Goal: Check status: Check status

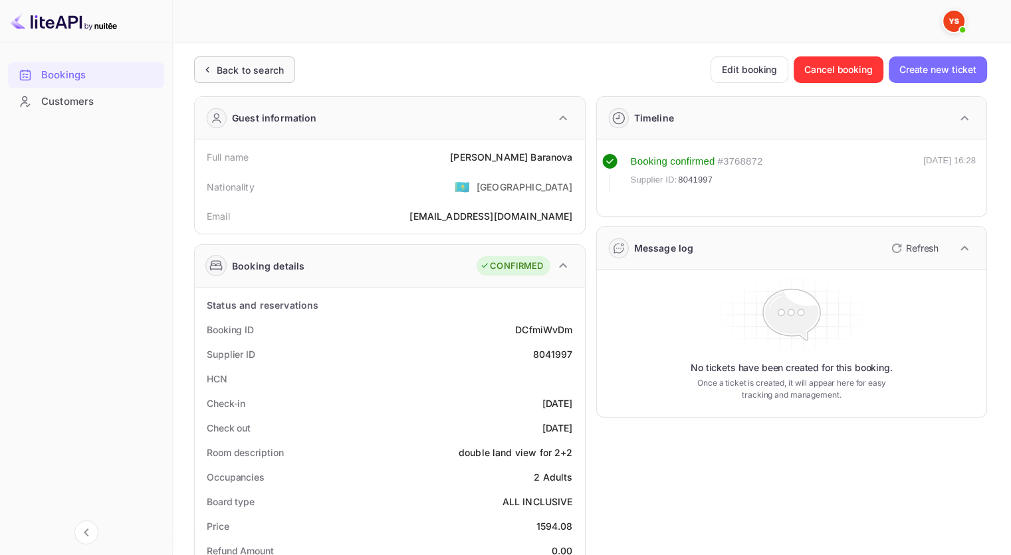
click at [263, 70] on div "Back to search" at bounding box center [250, 70] width 67 height 14
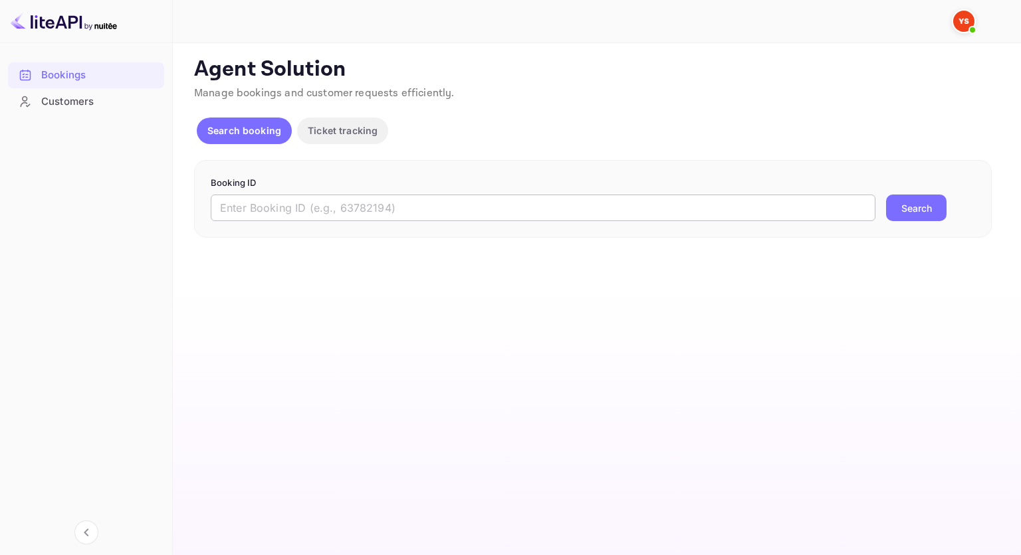
click at [353, 201] on input "text" at bounding box center [543, 208] width 664 height 27
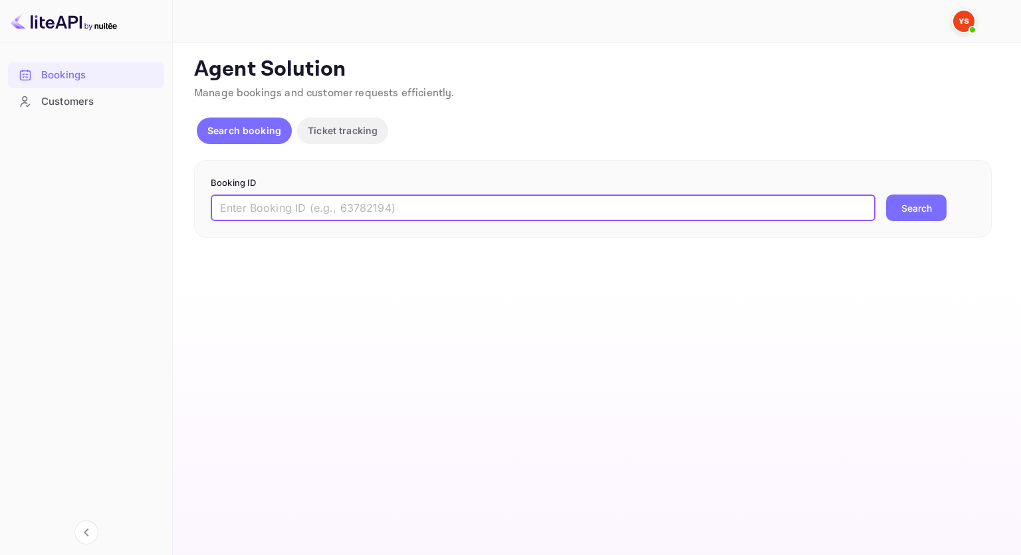
paste input "9531547"
type input "9531547"
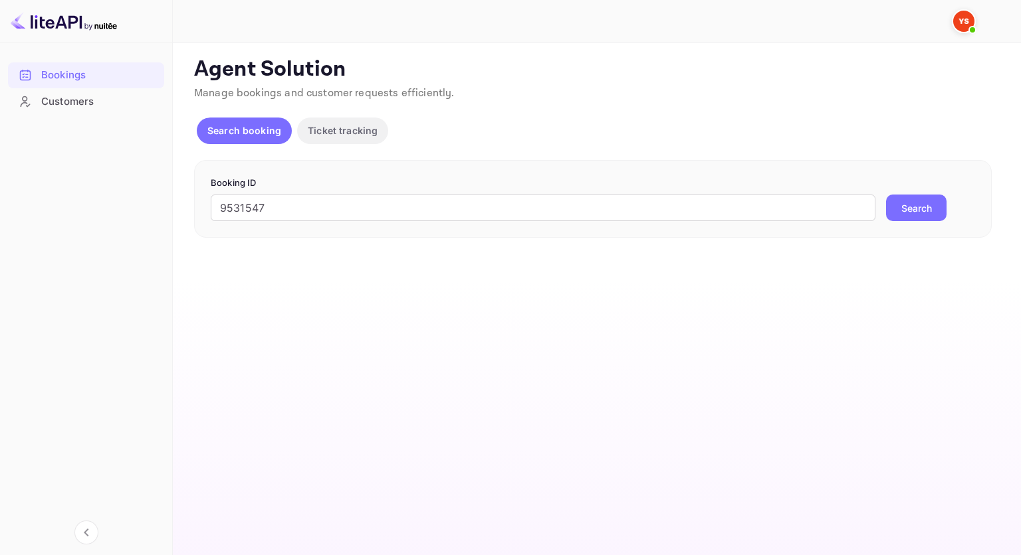
click at [899, 207] on button "Search" at bounding box center [916, 208] width 60 height 27
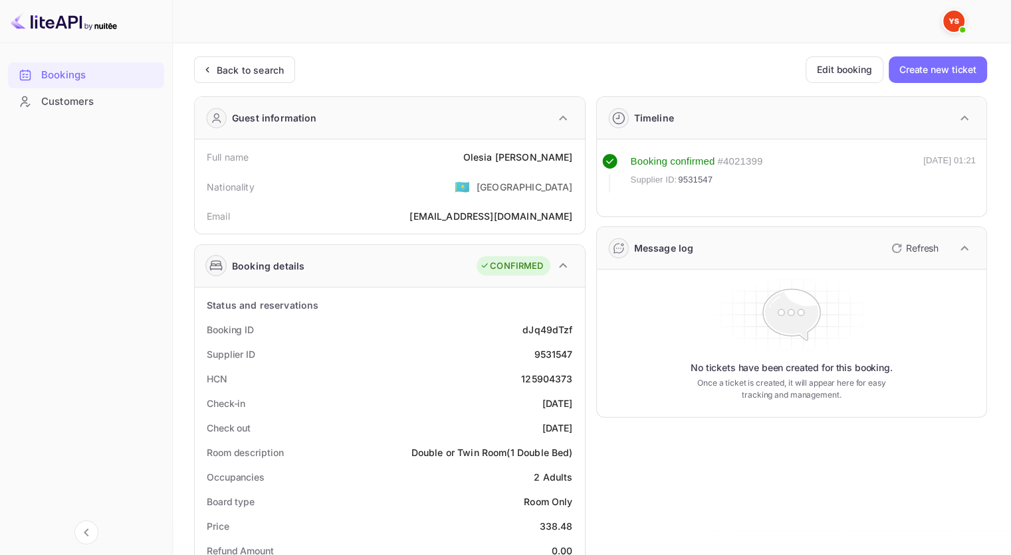
click at [565, 381] on div "125904373" at bounding box center [546, 379] width 51 height 14
copy div "125904373"
